Goal: Find contact information: Find contact information

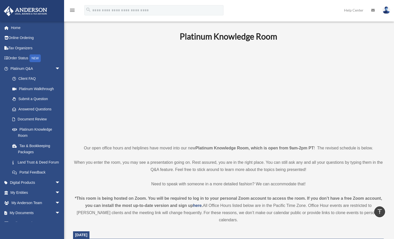
scroll to position [154, 0]
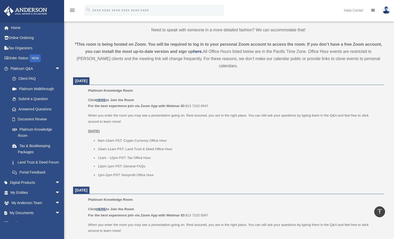
click at [388, 8] on img at bounding box center [387, 9] width 8 height 7
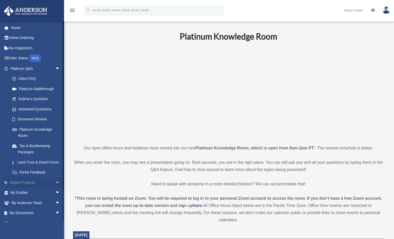
click at [55, 188] on span "arrow_drop_down" at bounding box center [60, 182] width 10 height 11
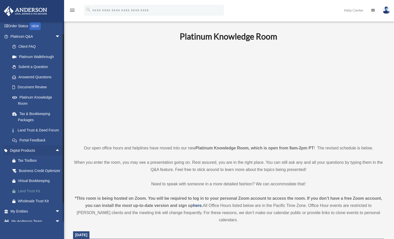
scroll to position [37, 0]
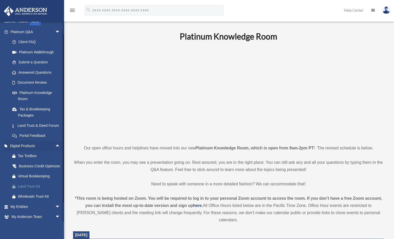
click at [35, 189] on div "Land Trust Kit" at bounding box center [40, 186] width 44 height 6
click at [28, 127] on link "Land Trust & Deed Forum" at bounding box center [37, 125] width 61 height 10
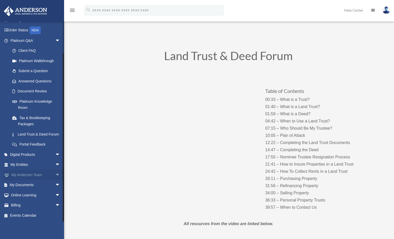
scroll to position [34, 0]
click at [55, 154] on span "arrow_drop_down" at bounding box center [60, 154] width 10 height 11
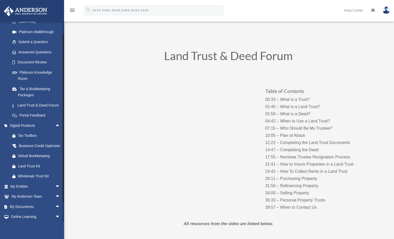
scroll to position [85, 0]
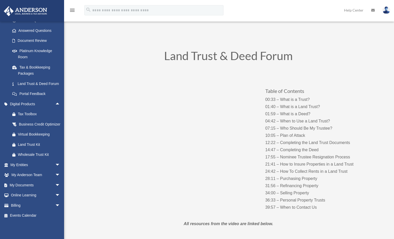
drag, startPoint x: 95, startPoint y: 56, endPoint x: 97, endPoint y: 54, distance: 2.6
click at [96, 54] on h1 "Land Trust & Deed Forum" at bounding box center [228, 57] width 277 height 14
click at [55, 210] on span "arrow_drop_down" at bounding box center [60, 205] width 10 height 11
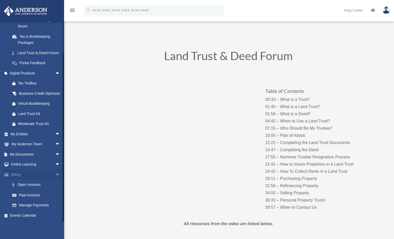
scroll to position [122, 0]
click at [32, 185] on link "$ Open Invoices" at bounding box center [37, 184] width 61 height 11
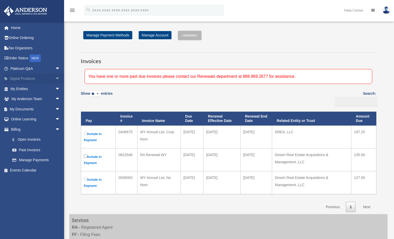
click at [57, 78] on span "arrow_drop_down" at bounding box center [60, 79] width 10 height 11
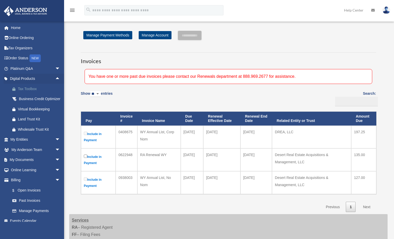
click at [26, 88] on div "Tax Toolbox" at bounding box center [40, 89] width 44 height 6
click at [42, 155] on link "My Anderson Team arrow_drop_down" at bounding box center [36, 149] width 64 height 10
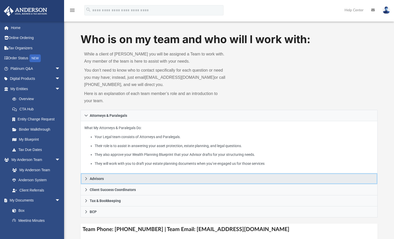
click at [86, 179] on icon at bounding box center [86, 179] width 4 height 4
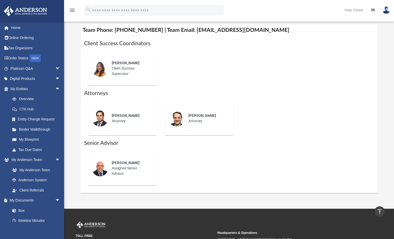
scroll to position [231, 0]
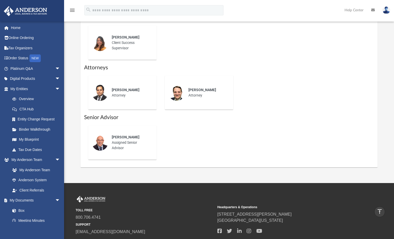
drag, startPoint x: 129, startPoint y: 149, endPoint x: 112, endPoint y: 138, distance: 20.6
click at [112, 138] on div "[PERSON_NAME] Assigned Senior Advisor" at bounding box center [130, 142] width 45 height 23
drag, startPoint x: 112, startPoint y: 138, endPoint x: 169, endPoint y: 145, distance: 58.1
click at [169, 145] on div "[PERSON_NAME] Assigned Senior Advisor" at bounding box center [229, 142] width 290 height 42
drag, startPoint x: 142, startPoint y: 134, endPoint x: 139, endPoint y: 136, distance: 2.9
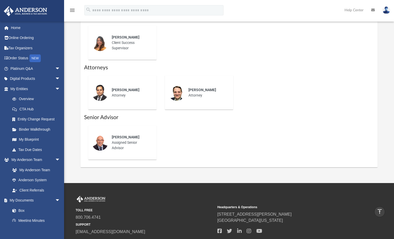
click at [140, 135] on div "[PERSON_NAME]" at bounding box center [131, 136] width 38 height 5
click at [139, 135] on div "[PERSON_NAME]" at bounding box center [131, 136] width 38 height 5
drag, startPoint x: 138, startPoint y: 137, endPoint x: 112, endPoint y: 139, distance: 26.7
click at [112, 139] on div "[PERSON_NAME] Assigned Senior Advisor" at bounding box center [130, 142] width 45 height 23
copy span "[PERSON_NAME]"
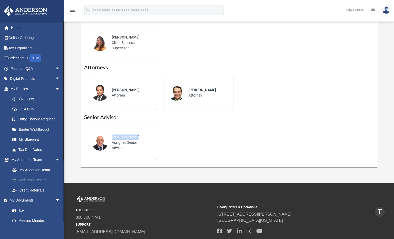
click at [33, 181] on link "Anderson System" at bounding box center [37, 180] width 61 height 10
